Goal: Navigation & Orientation: Find specific page/section

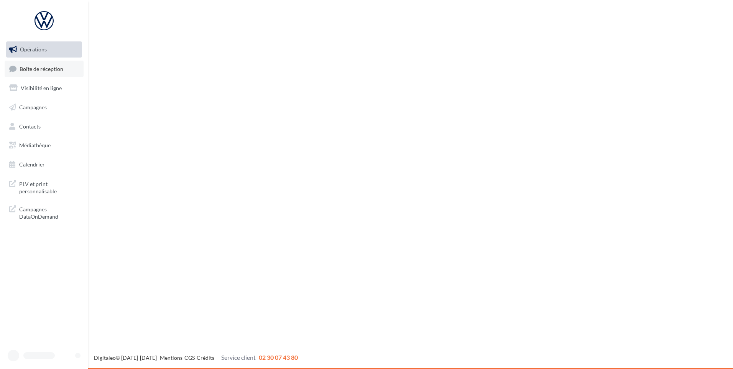
click at [33, 71] on span "Boîte de réception" at bounding box center [42, 68] width 44 height 7
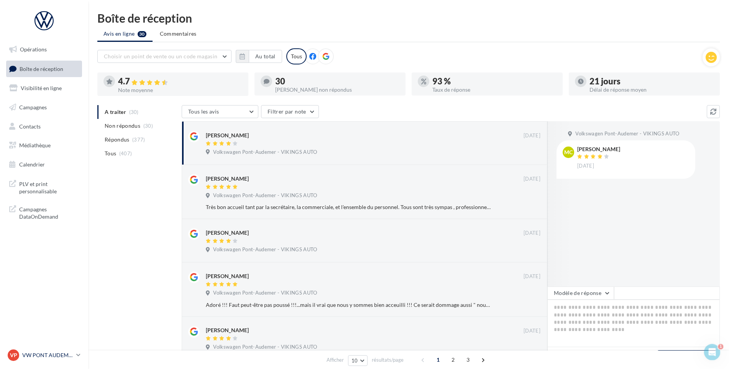
click at [51, 352] on p "VW PONT AUDEMER" at bounding box center [47, 355] width 51 height 8
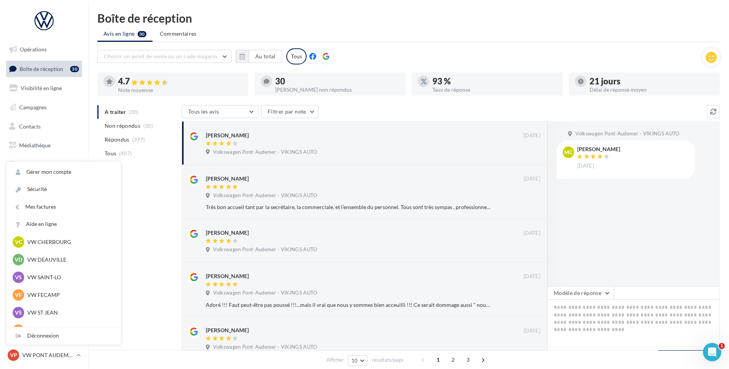
scroll to position [115, 0]
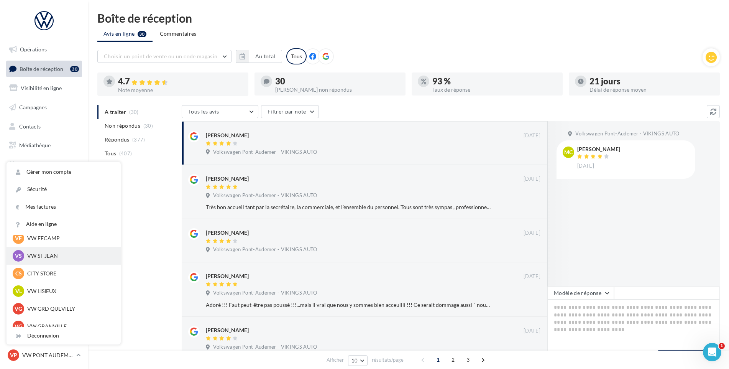
click at [61, 263] on div "VS VW ST JEAN vw-stj-vau" at bounding box center [64, 256] width 114 height 18
click at [62, 257] on p "VW ST JEAN" at bounding box center [69, 256] width 84 height 8
